Goal: Information Seeking & Learning: Stay updated

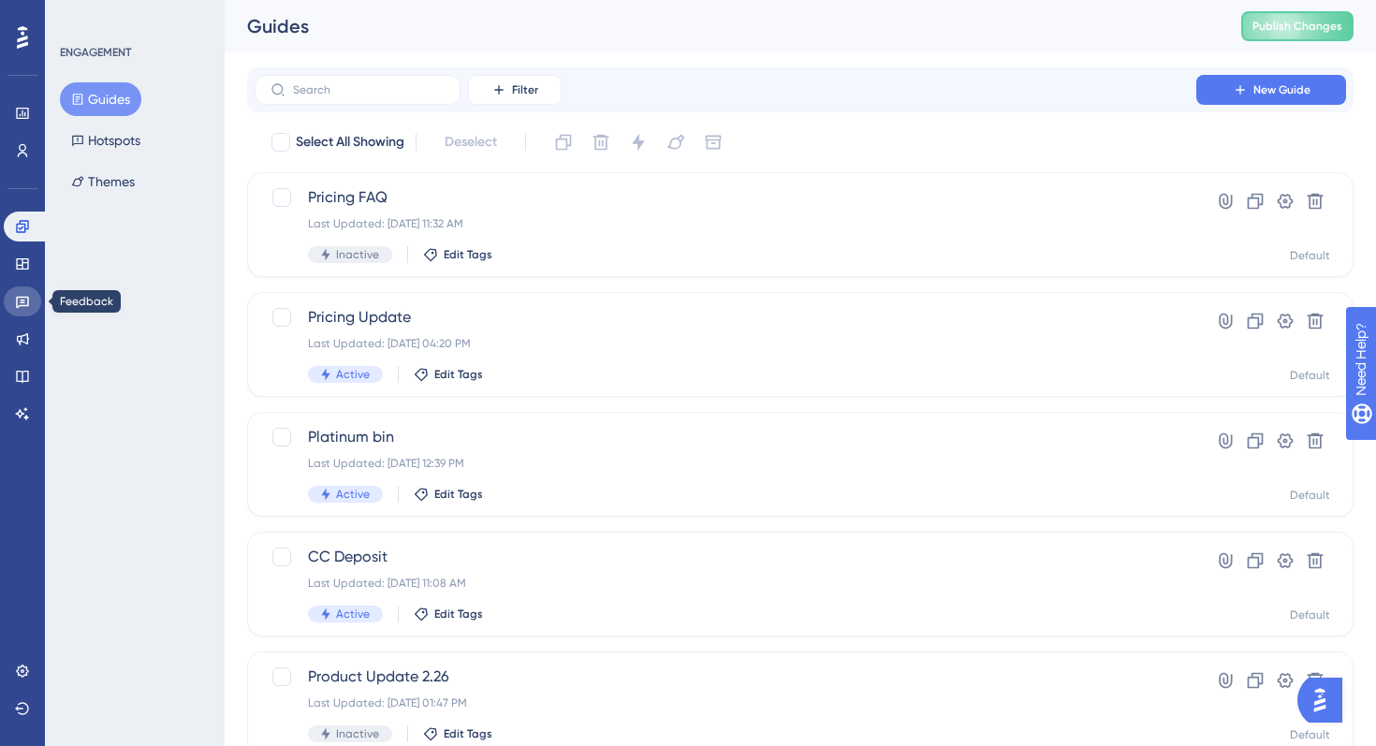
click at [26, 307] on icon at bounding box center [22, 301] width 15 height 15
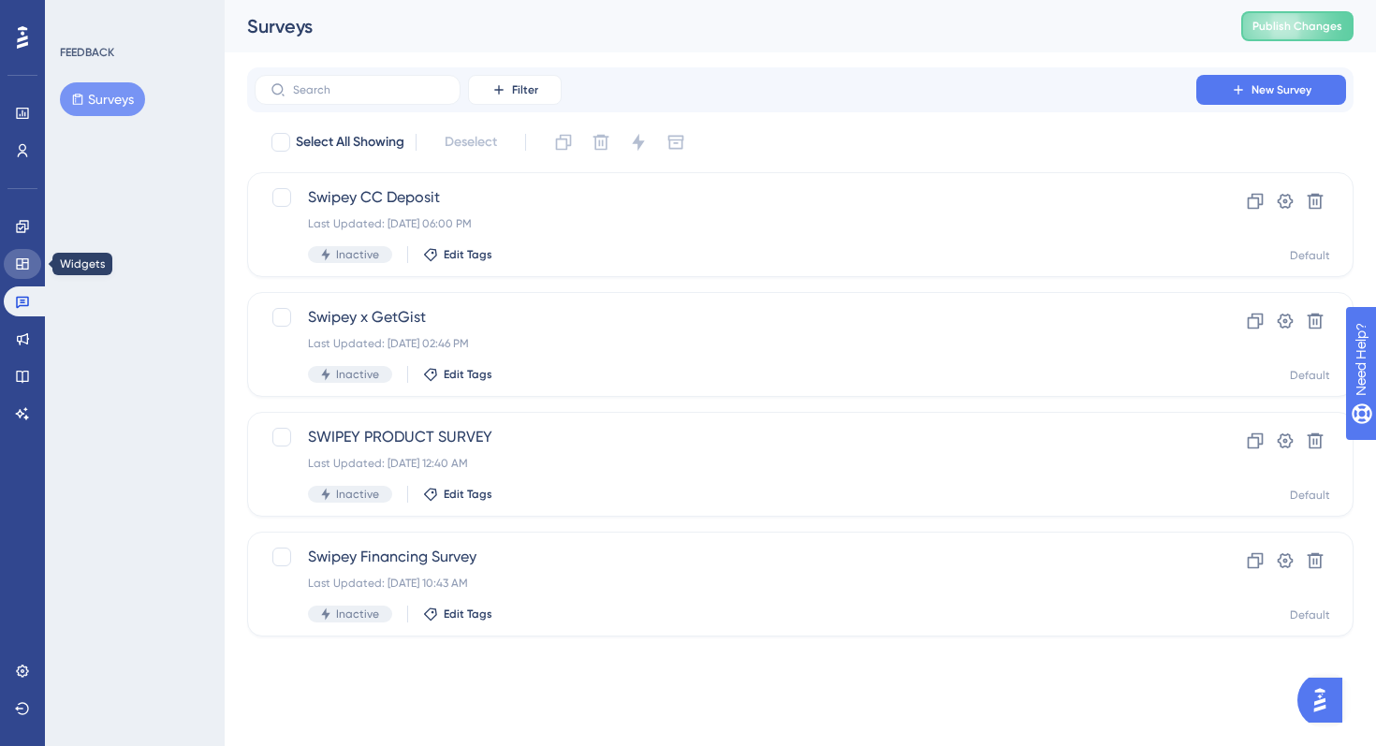
click at [25, 263] on icon at bounding box center [22, 263] width 12 height 11
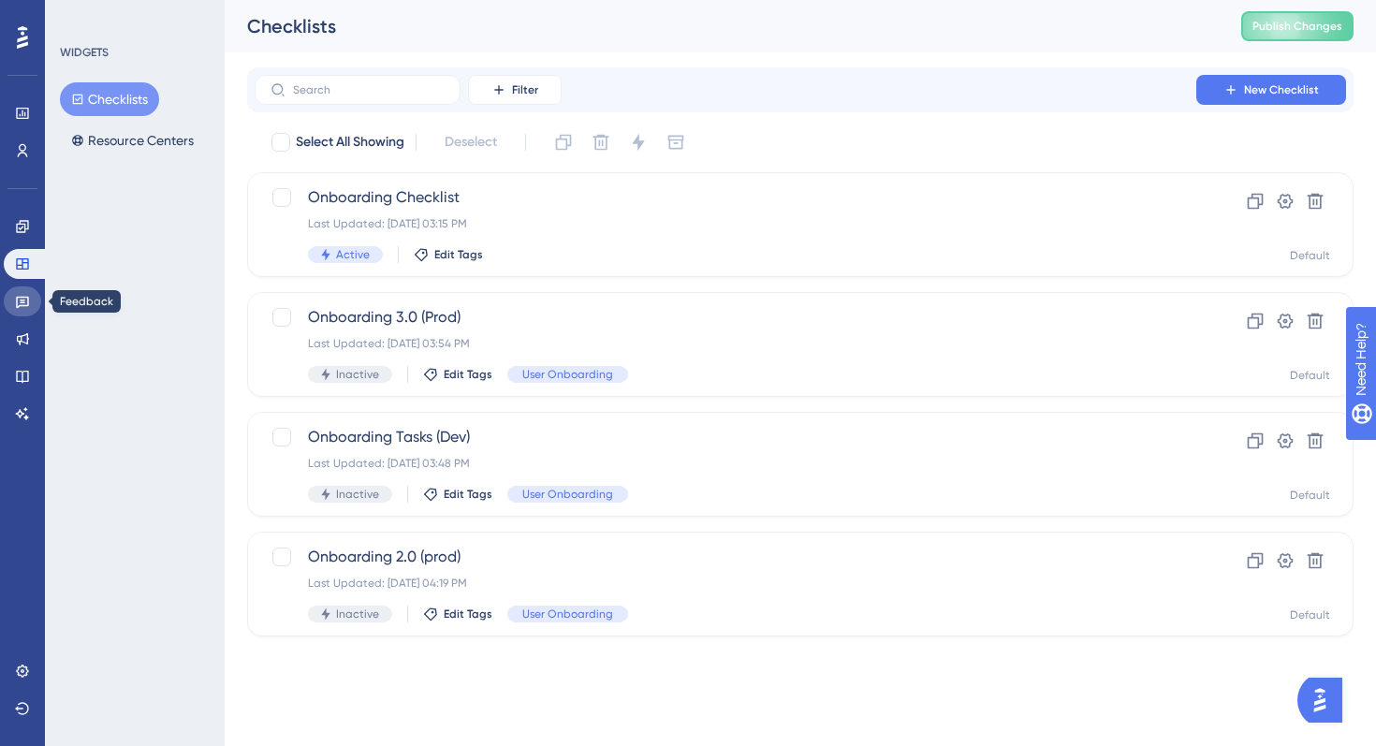
click at [26, 295] on icon at bounding box center [22, 301] width 15 height 15
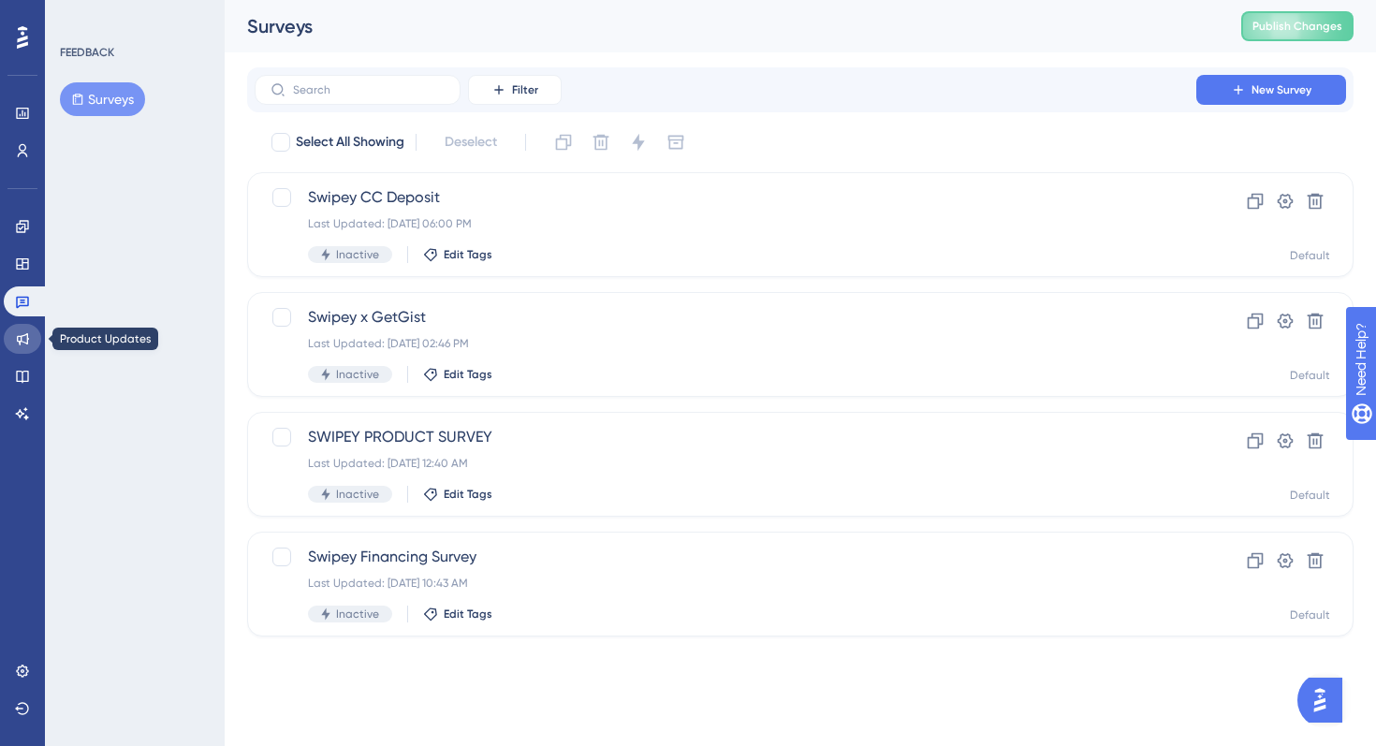
click at [26, 332] on icon at bounding box center [22, 338] width 15 height 15
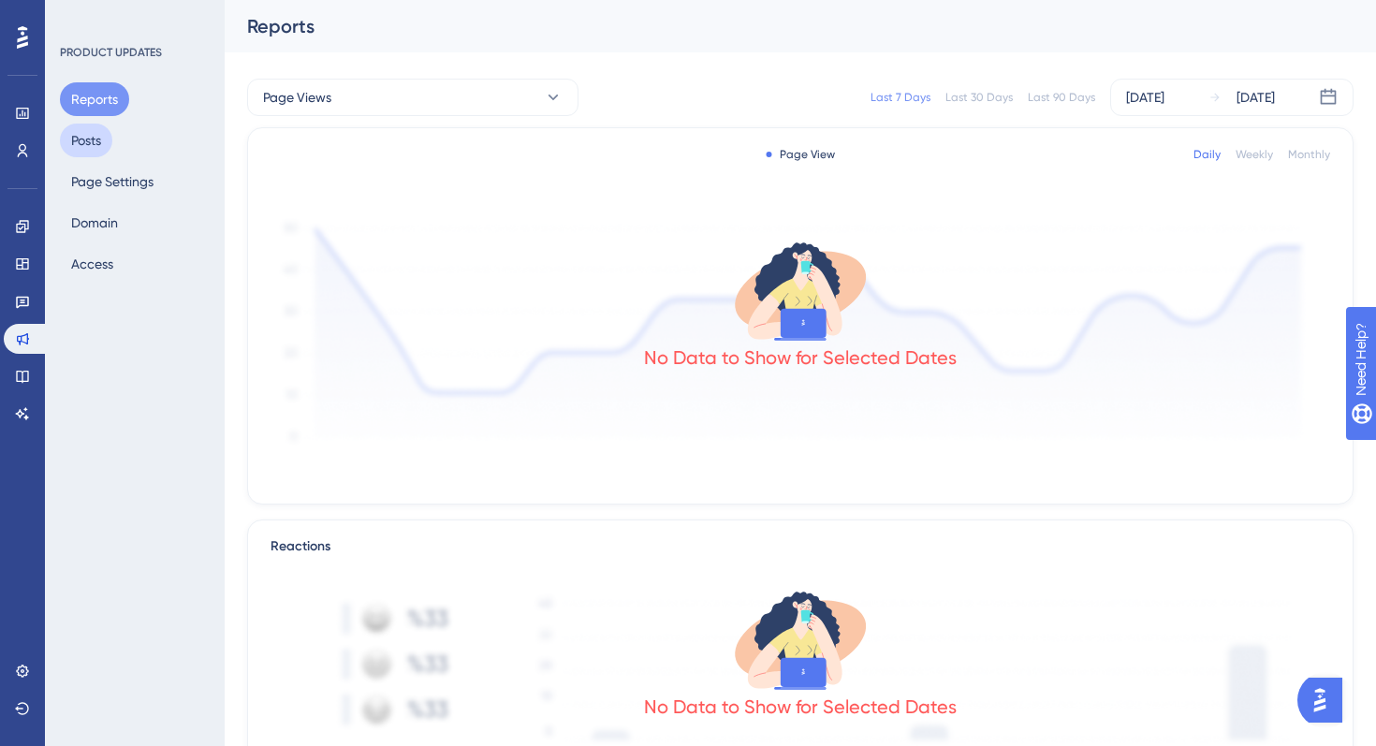
click at [73, 126] on button "Posts" at bounding box center [86, 141] width 52 height 34
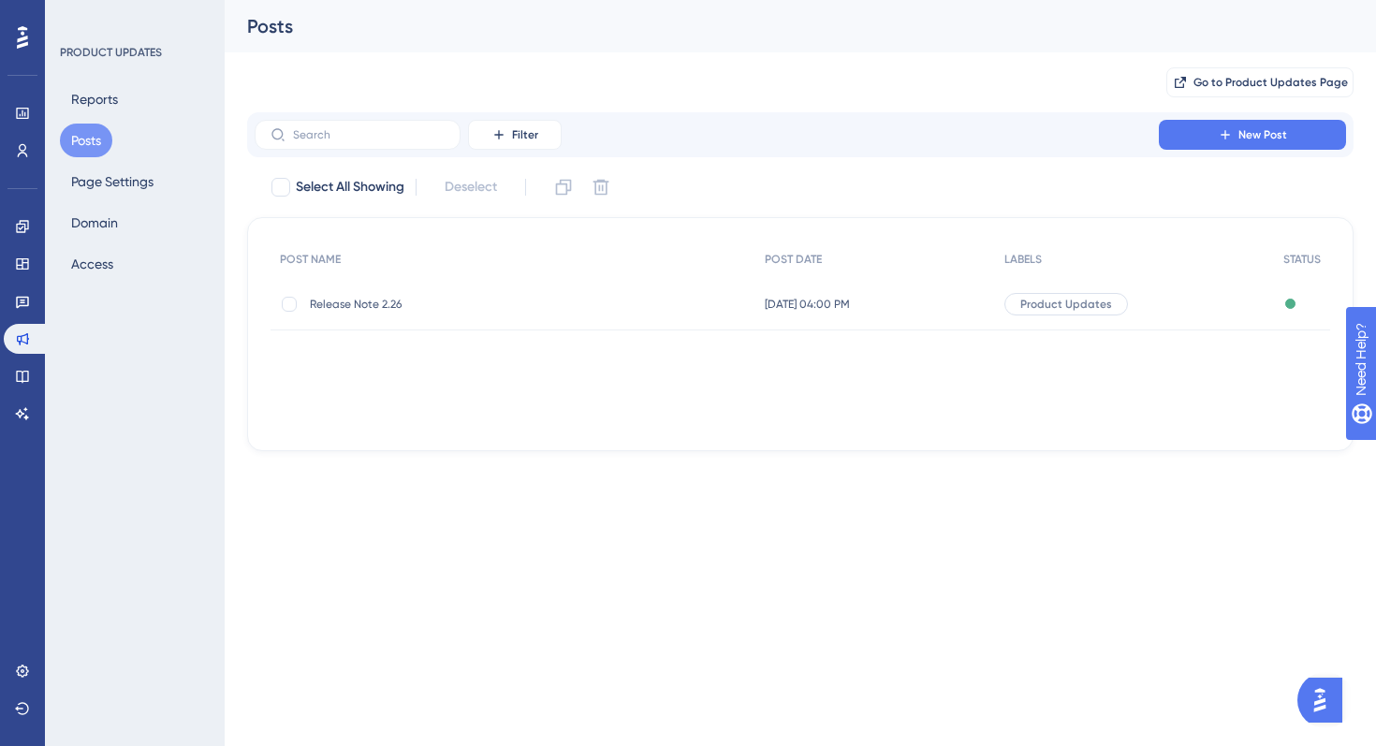
click at [573, 308] on span "Release Note 2.26" at bounding box center [460, 304] width 300 height 15
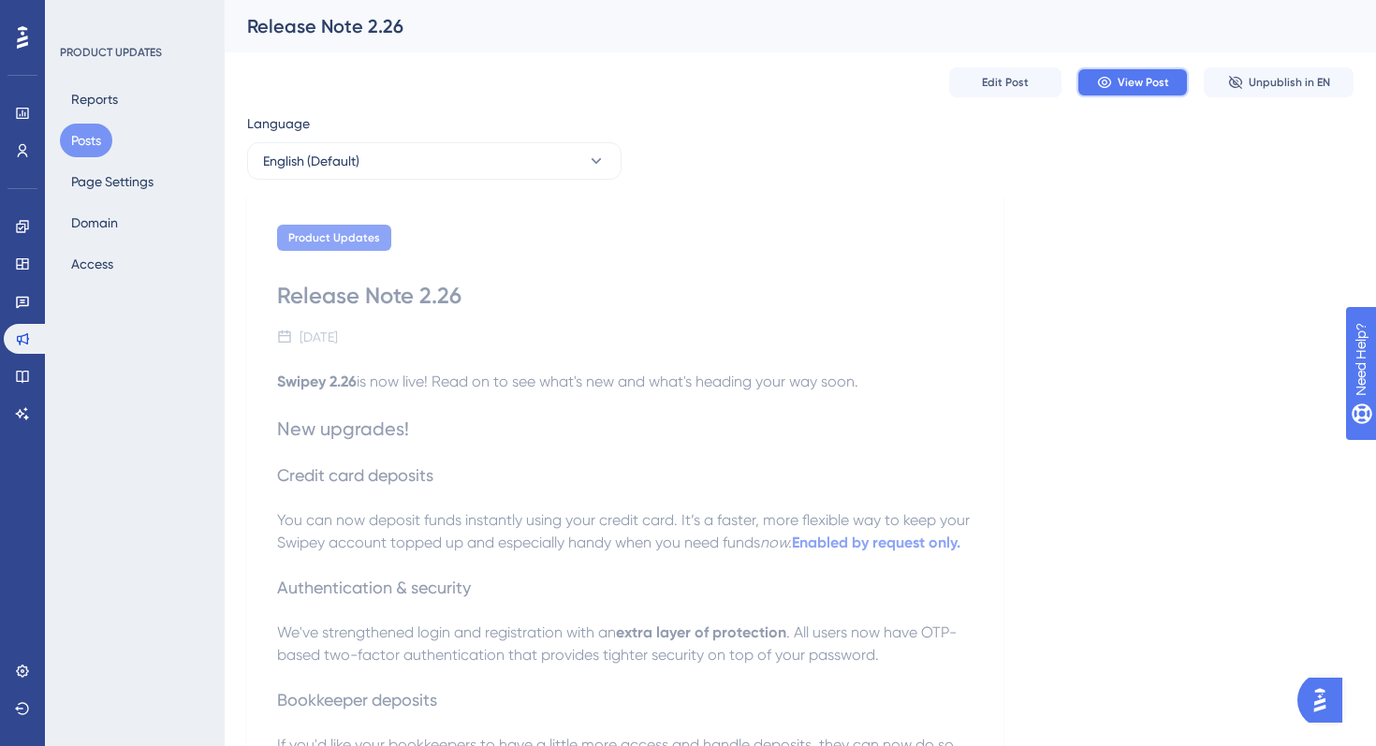
click at [1145, 85] on span "View Post" at bounding box center [1143, 82] width 51 height 15
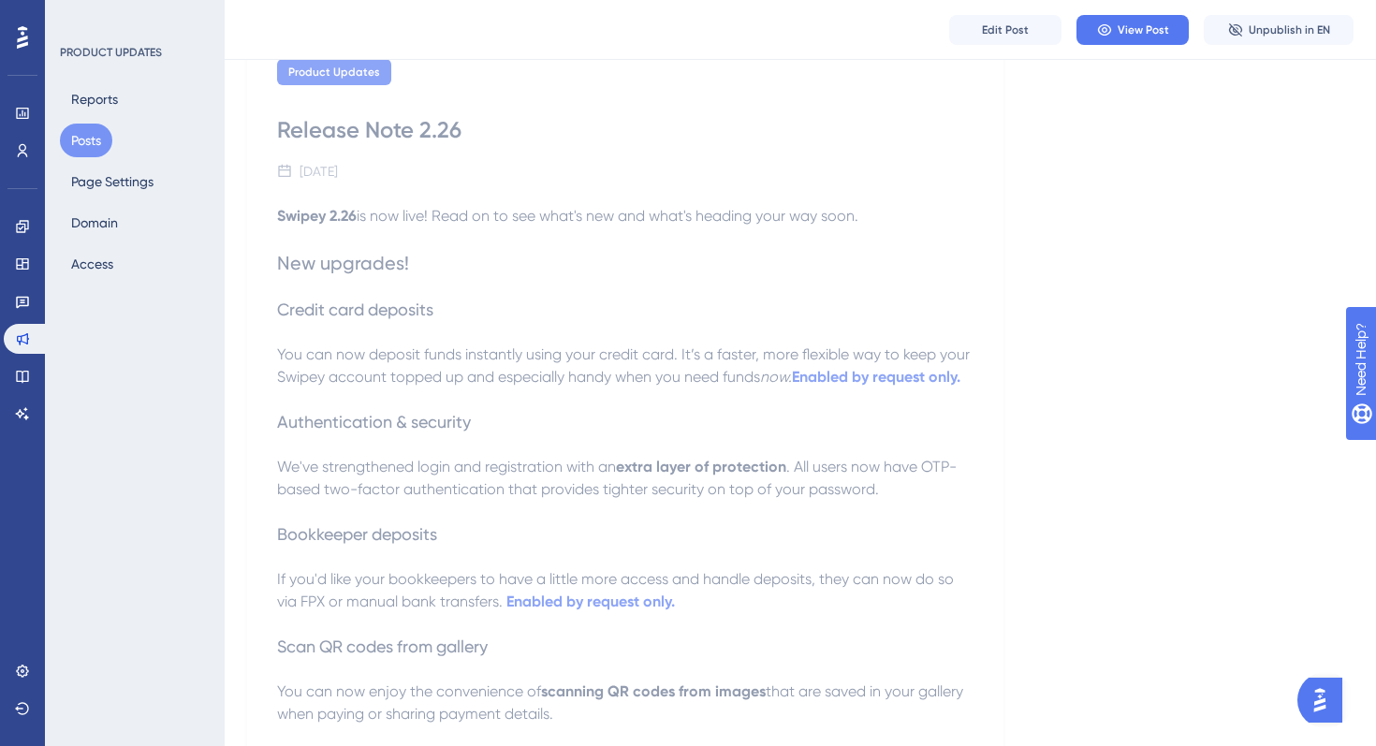
scroll to position [183, 0]
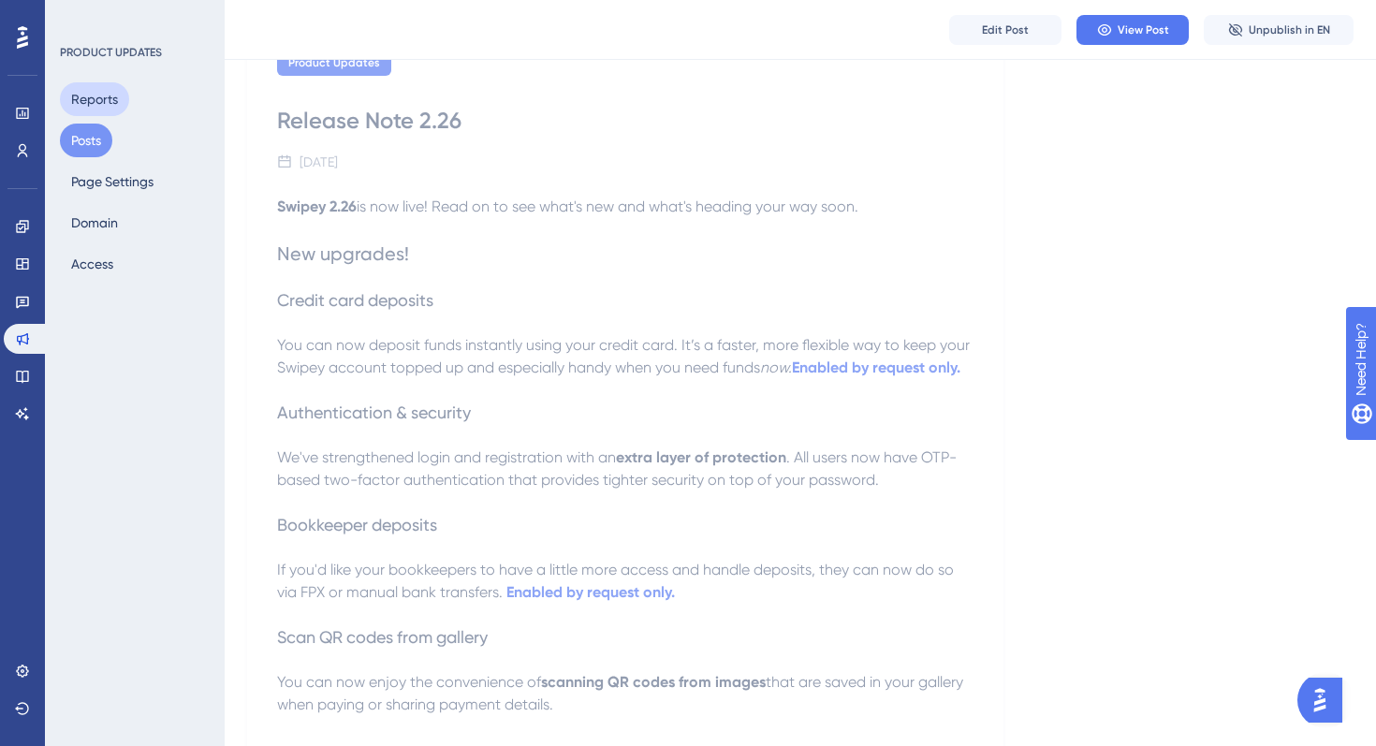
click at [99, 101] on button "Reports" at bounding box center [94, 99] width 69 height 34
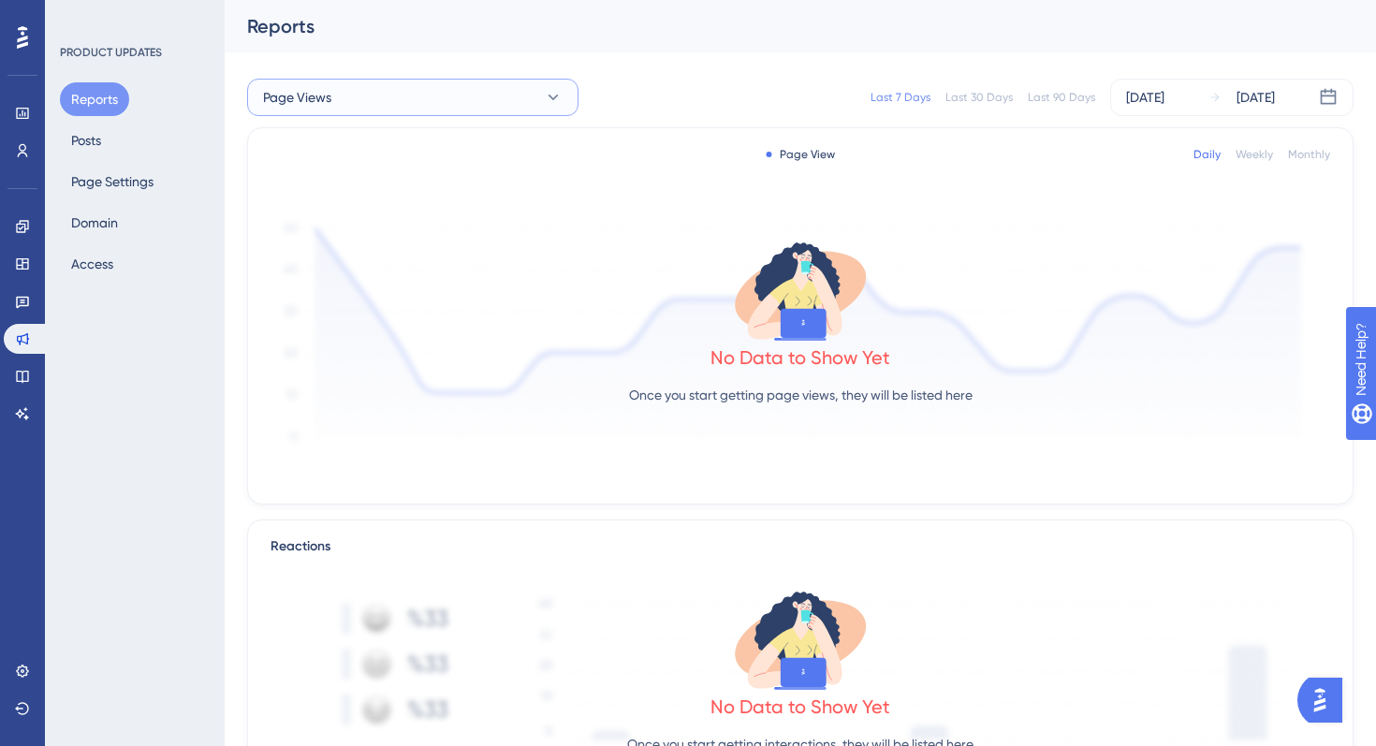
click at [331, 95] on button "Page Views" at bounding box center [412, 97] width 331 height 37
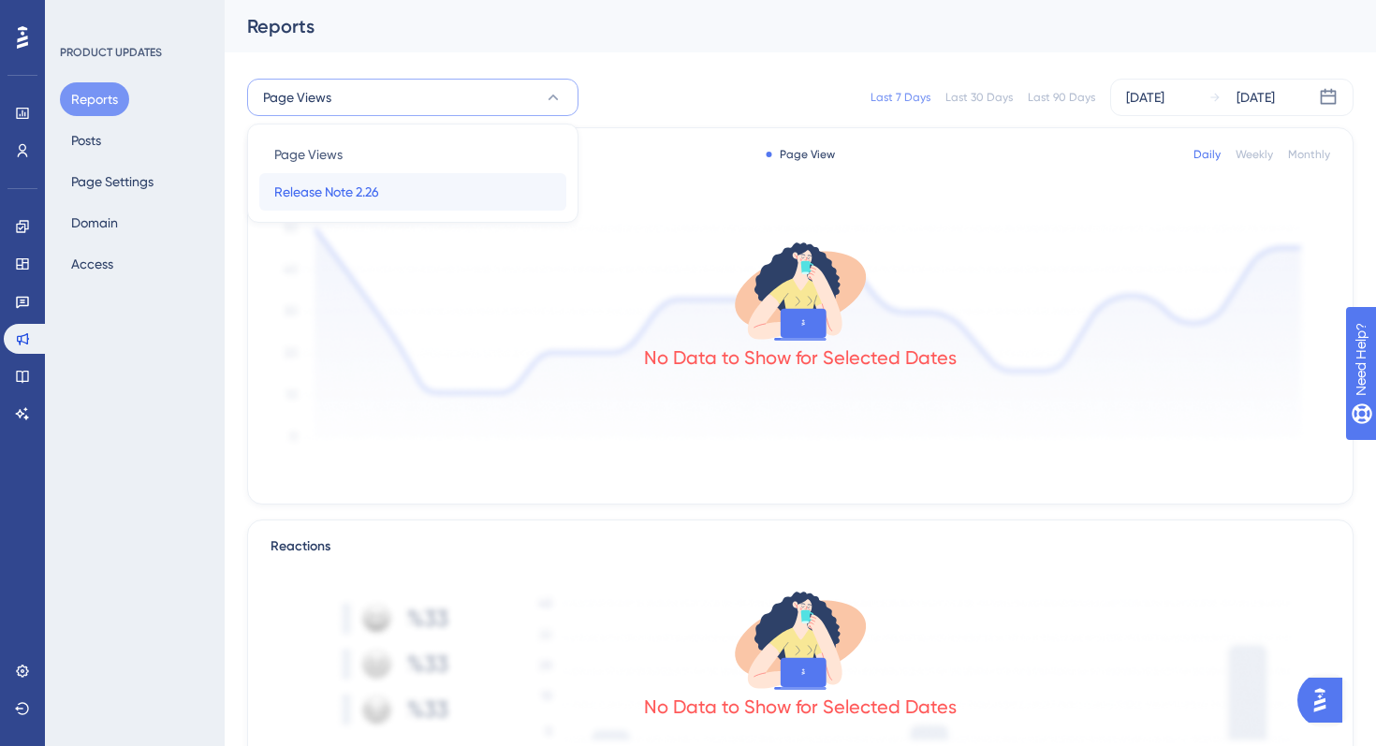
click at [333, 191] on span "Release Note 2.26" at bounding box center [326, 192] width 105 height 22
click at [1065, 91] on div "Last 90 Days" at bounding box center [1061, 97] width 67 height 15
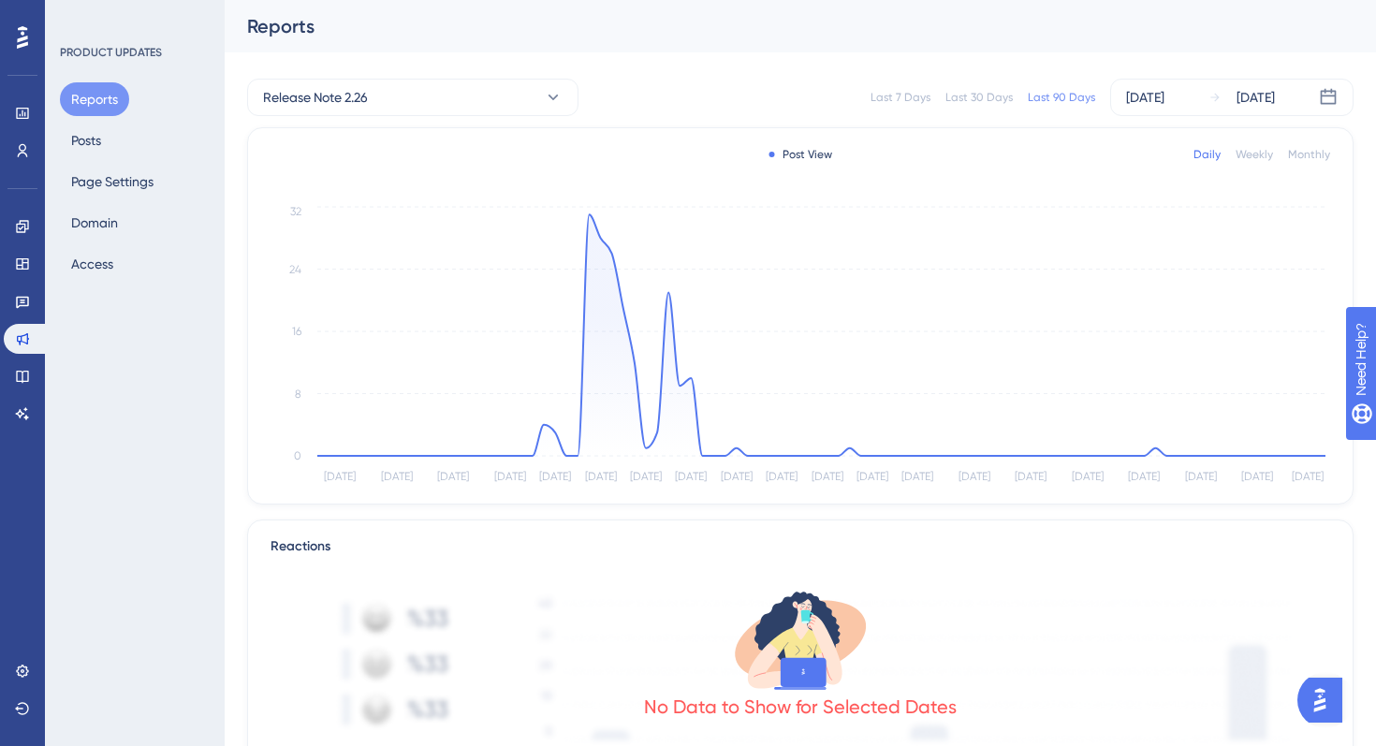
click at [122, 140] on div "Reports Posts Page Settings Domain Access" at bounding box center [136, 181] width 152 height 198
click at [88, 138] on button "Posts" at bounding box center [86, 141] width 52 height 34
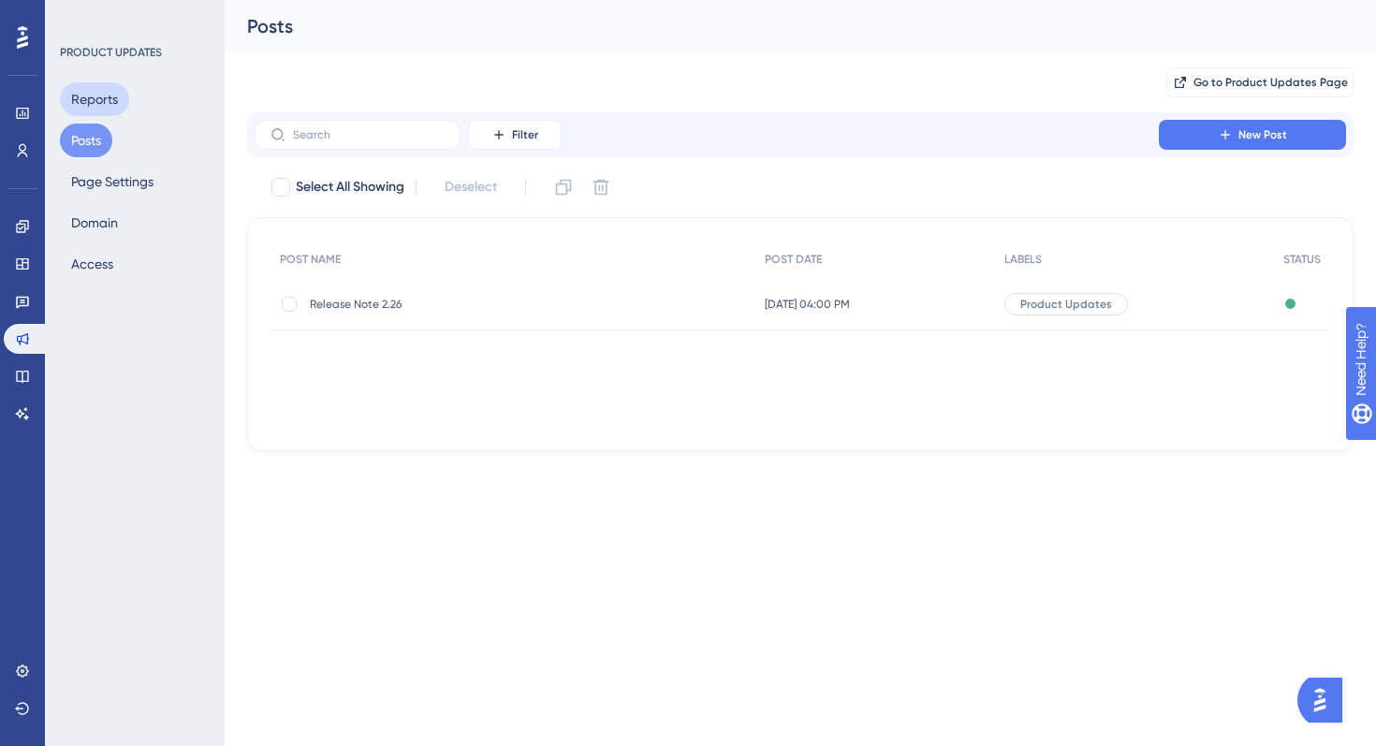
click at [84, 110] on button "Reports" at bounding box center [94, 99] width 69 height 34
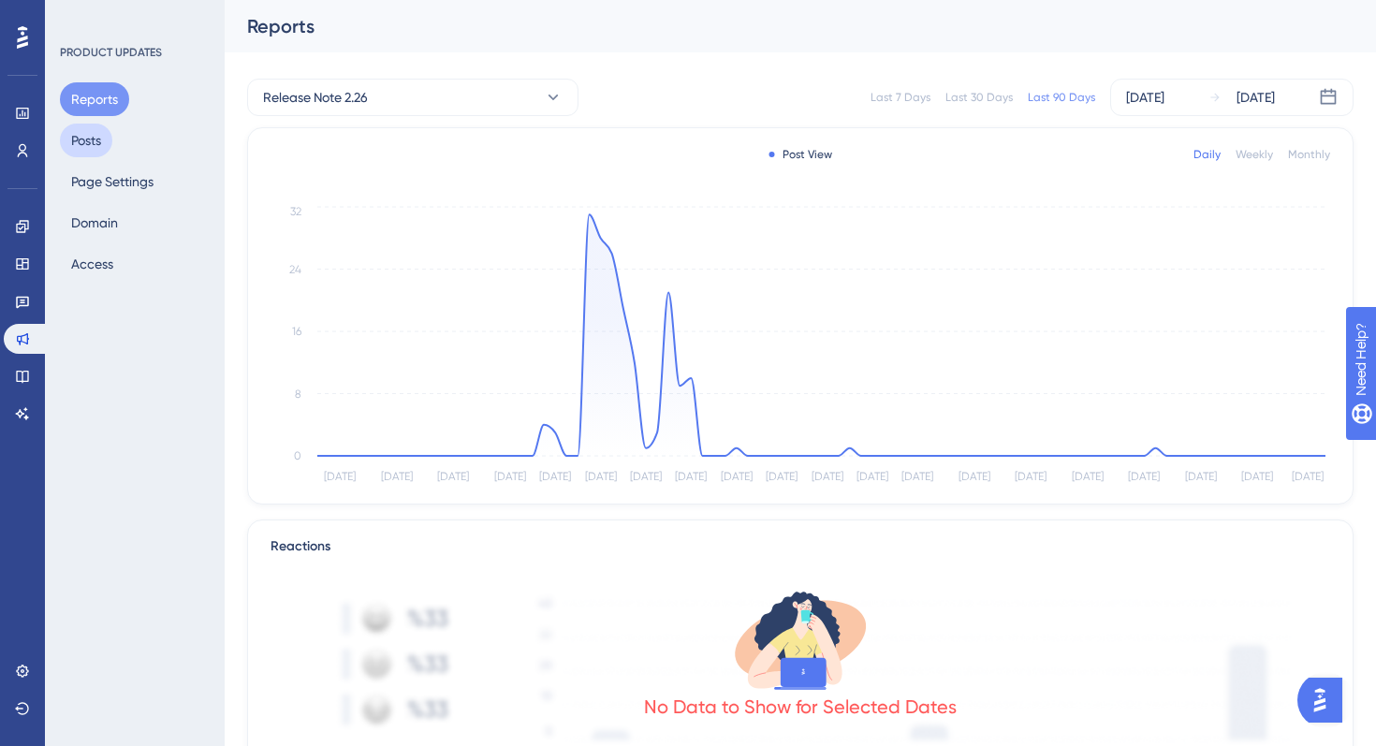
click at [109, 149] on button "Posts" at bounding box center [86, 141] width 52 height 34
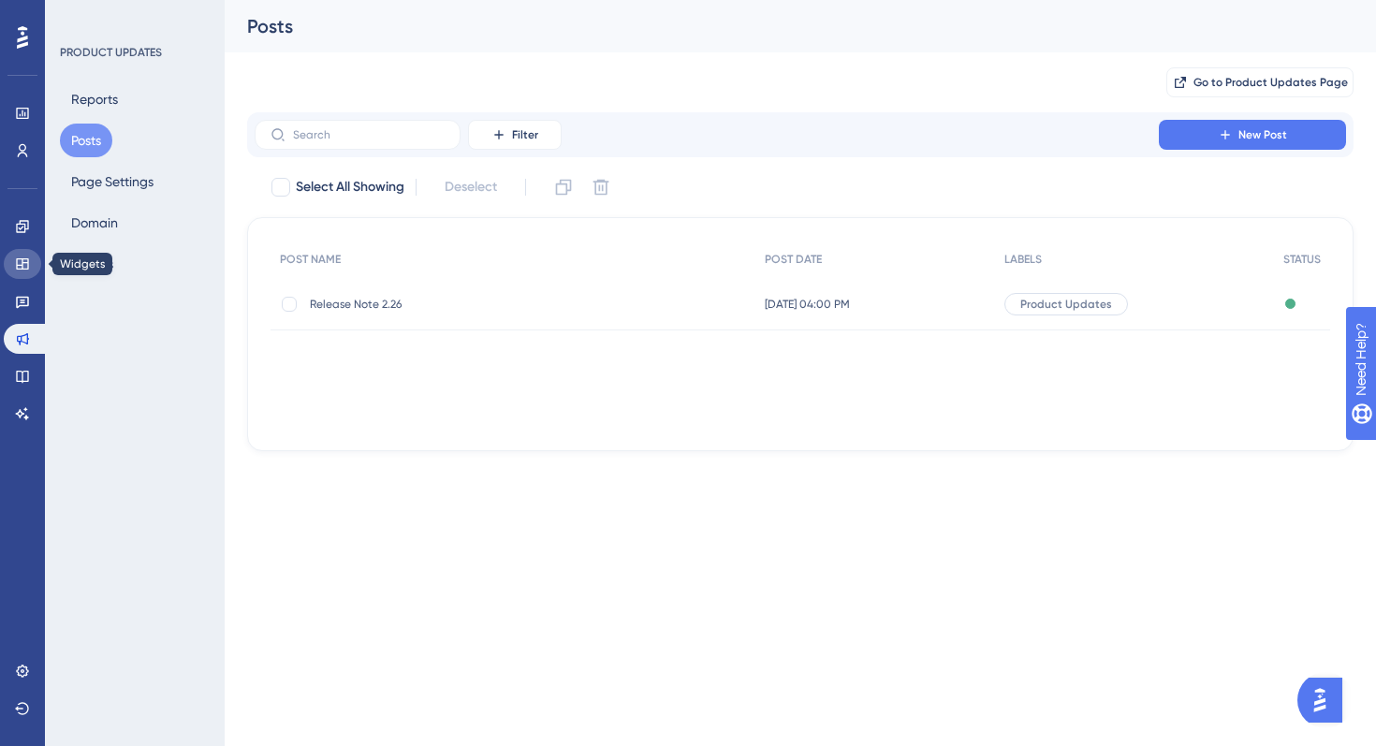
click at [22, 260] on icon at bounding box center [22, 263] width 12 height 11
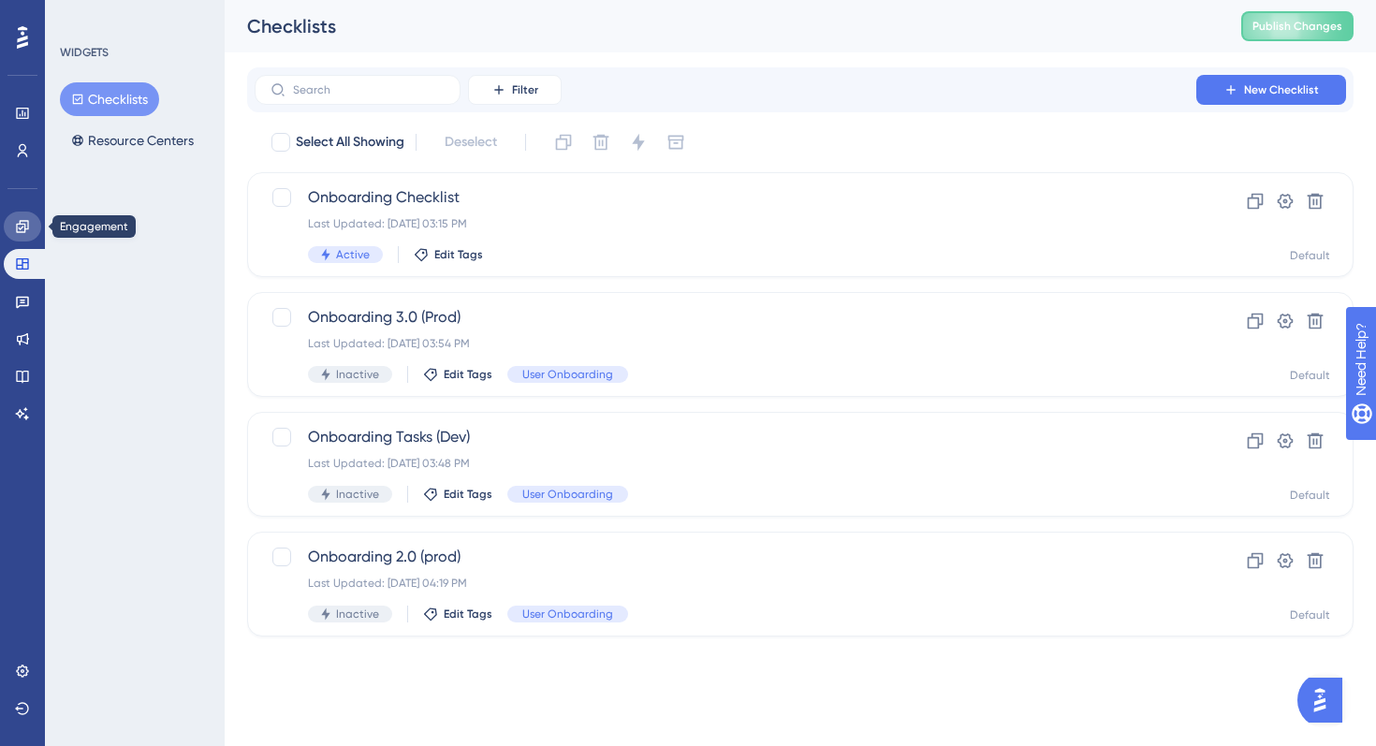
click at [25, 224] on icon at bounding box center [22, 226] width 15 height 15
